Goal: Task Accomplishment & Management: Complete application form

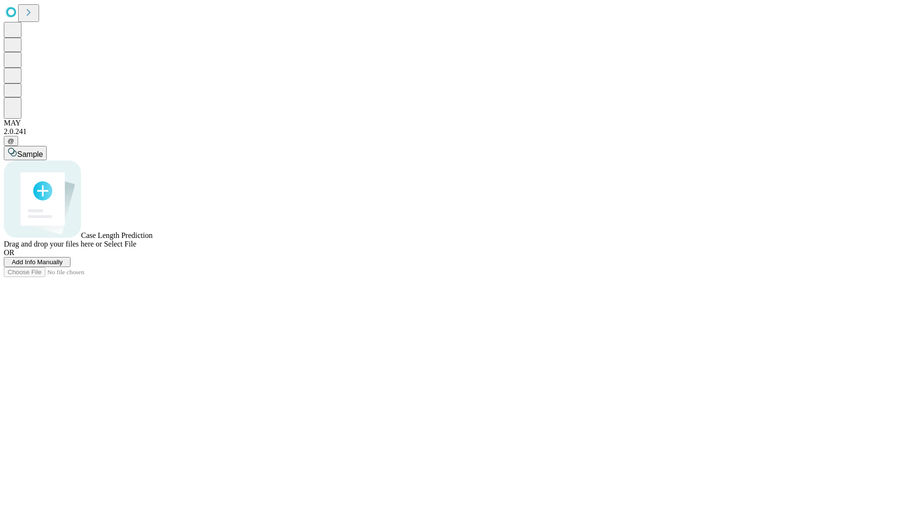
click at [63, 265] on span "Add Info Manually" at bounding box center [37, 261] width 51 height 7
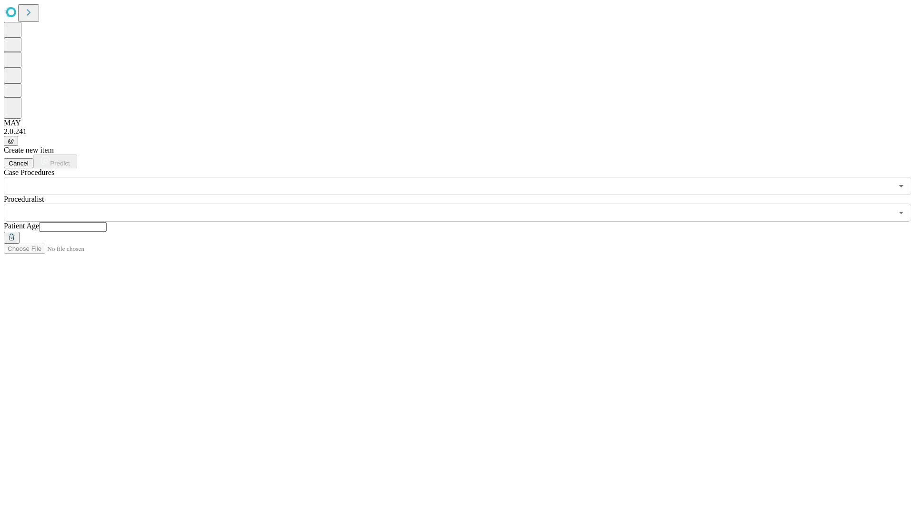
click at [107, 222] on input "text" at bounding box center [73, 227] width 68 height 10
type input "**"
click at [464, 204] on input "text" at bounding box center [448, 213] width 889 height 18
